Goal: Navigation & Orientation: Find specific page/section

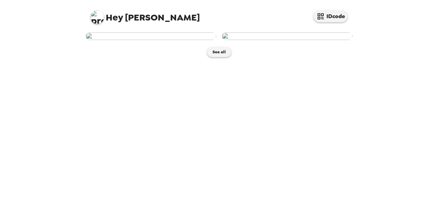
click at [189, 40] on img at bounding box center [151, 37] width 131 height 8
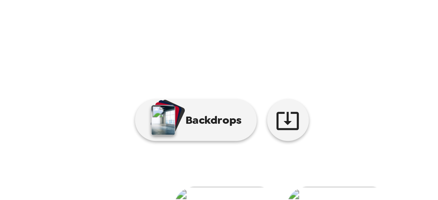
scroll to position [47, 0]
